Goal: Task Accomplishment & Management: Complete application form

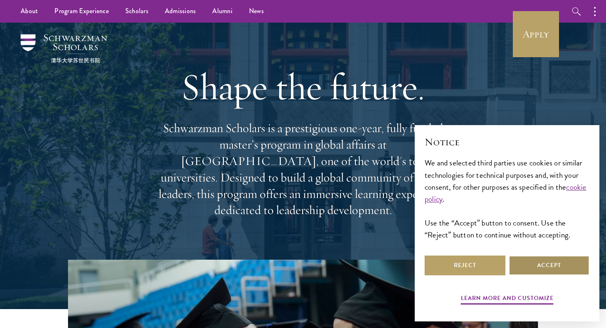
click at [391, 265] on button "Accept" at bounding box center [548, 266] width 81 height 20
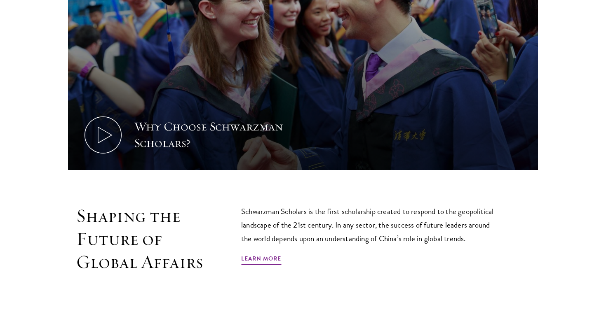
scroll to position [355, 0]
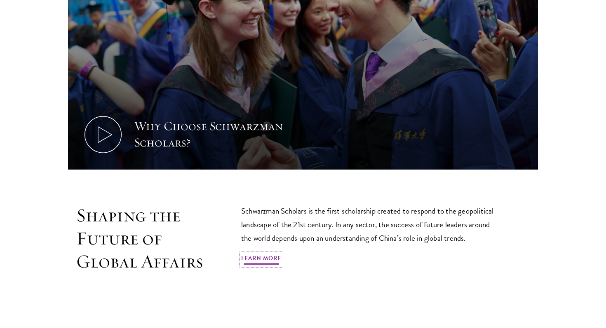
click at [266, 261] on link "Learn More" at bounding box center [261, 259] width 40 height 13
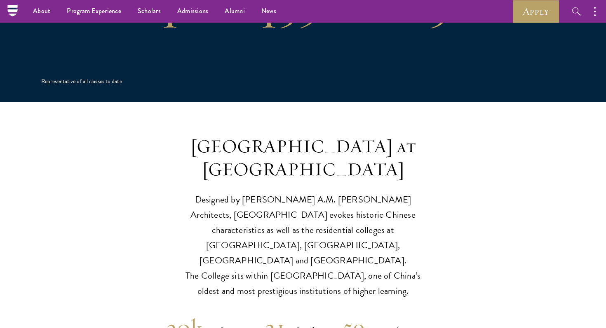
scroll to position [1847, 0]
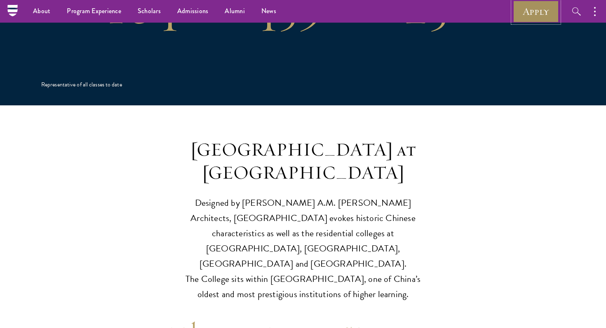
click at [542, 16] on link "Apply" at bounding box center [536, 11] width 46 height 23
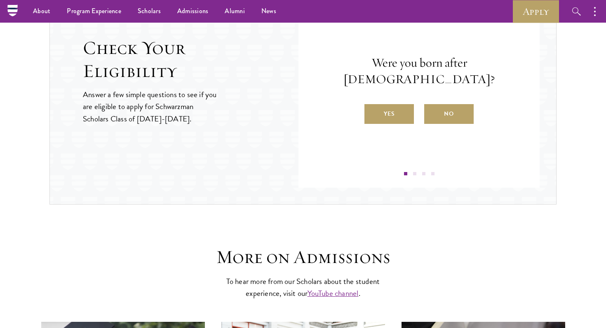
scroll to position [910, 0]
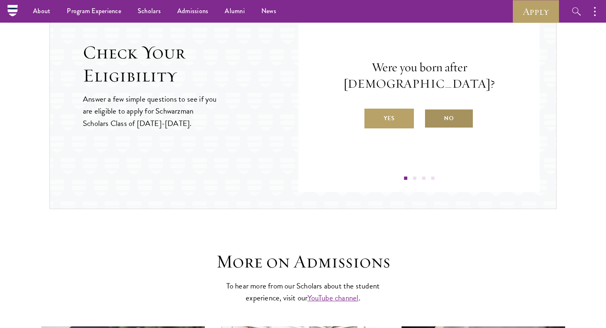
click at [455, 113] on label "No" at bounding box center [448, 119] width 49 height 20
click at [431, 113] on input "No" at bounding box center [427, 113] width 7 height 7
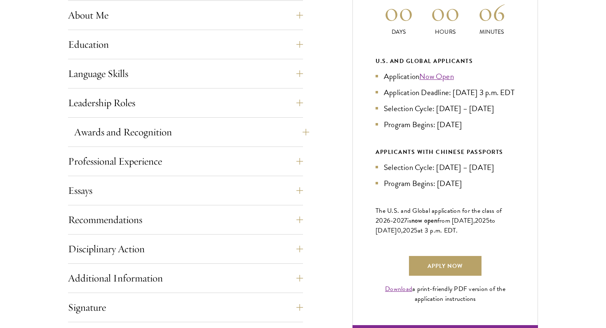
scroll to position [412, 0]
